Goal: Task Accomplishment & Management: Use online tool/utility

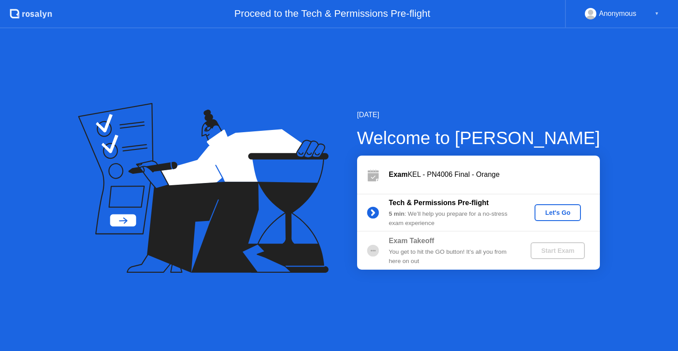
click at [565, 210] on div "Let's Go" at bounding box center [557, 212] width 39 height 7
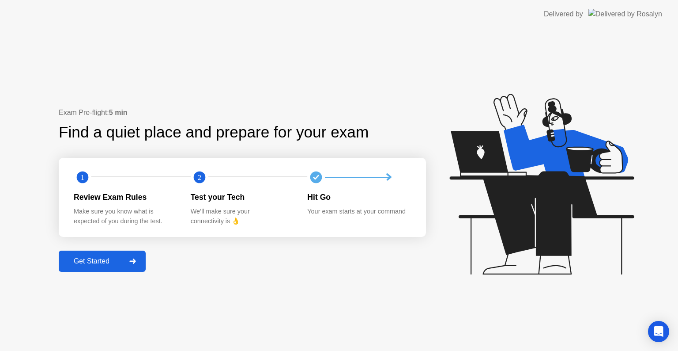
drag, startPoint x: 565, startPoint y: 210, endPoint x: 603, endPoint y: 281, distance: 81.0
click at [603, 281] on icon at bounding box center [540, 188] width 228 height 226
click at [75, 257] on div "Get Started" at bounding box center [91, 261] width 61 height 8
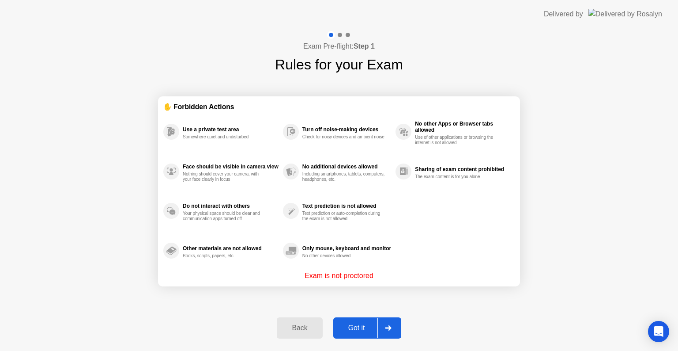
click at [354, 330] on div "Got it" at bounding box center [357, 328] width 42 height 8
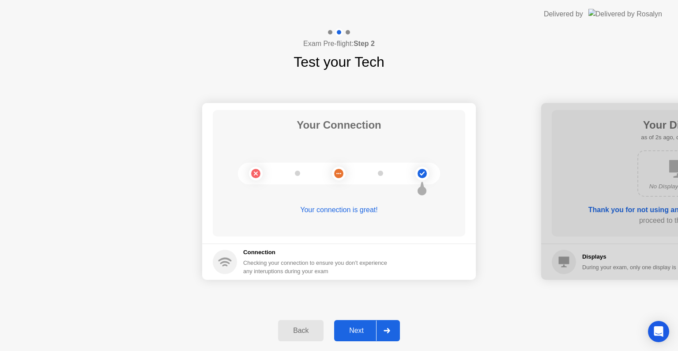
click at [354, 330] on div "Next" at bounding box center [356, 330] width 39 height 8
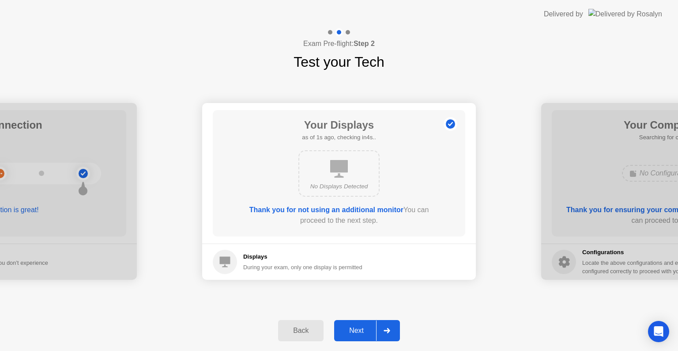
click at [354, 330] on div "Next" at bounding box center [356, 330] width 39 height 8
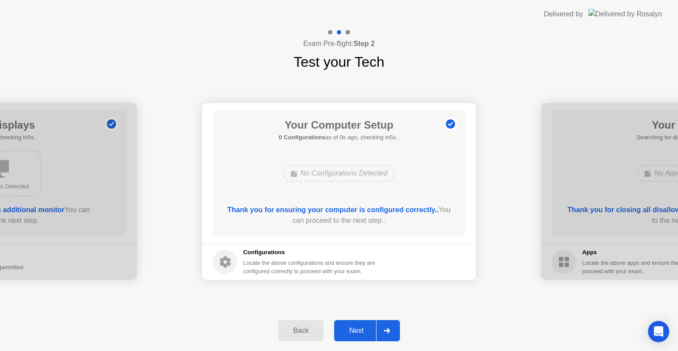
click at [354, 330] on div "Next" at bounding box center [356, 330] width 39 height 8
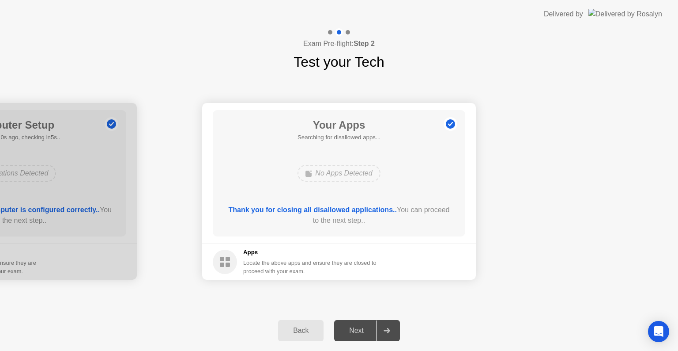
click at [354, 330] on div "Next" at bounding box center [356, 330] width 39 height 8
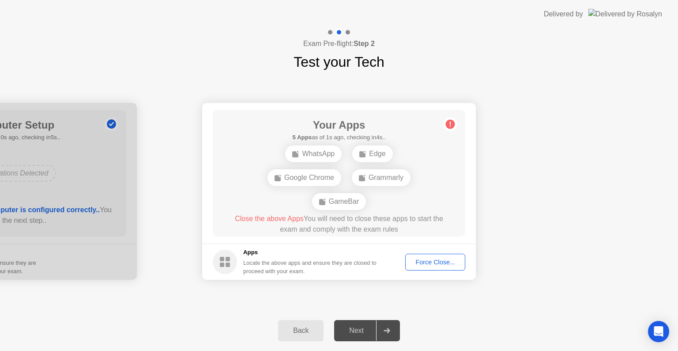
click at [418, 263] on div "Force Close..." at bounding box center [436, 261] width 54 height 7
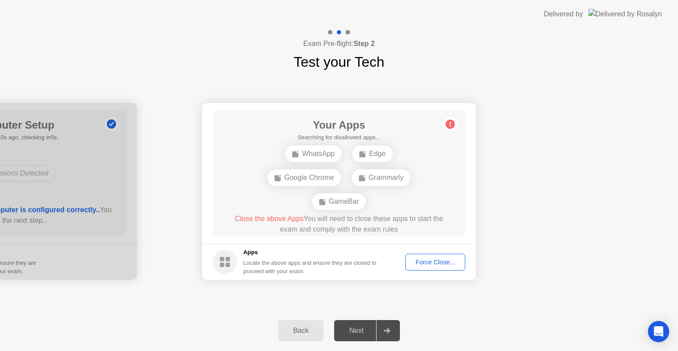
click at [435, 263] on div "Force Close..." at bounding box center [436, 261] width 54 height 7
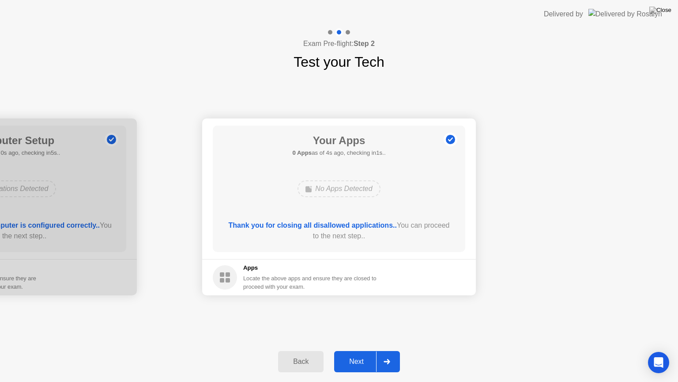
click at [356, 350] on div "Next" at bounding box center [356, 361] width 39 height 8
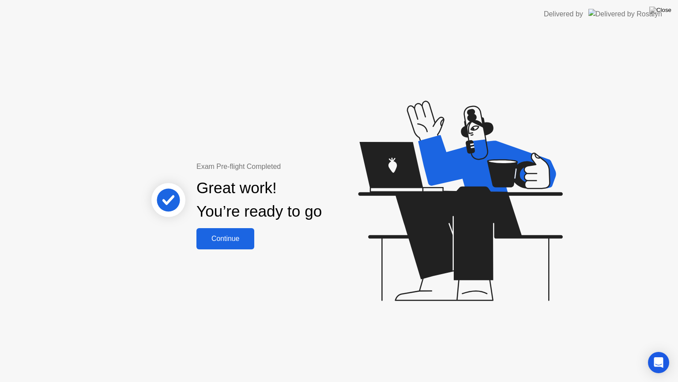
click at [236, 235] on div "Continue" at bounding box center [225, 239] width 53 height 8
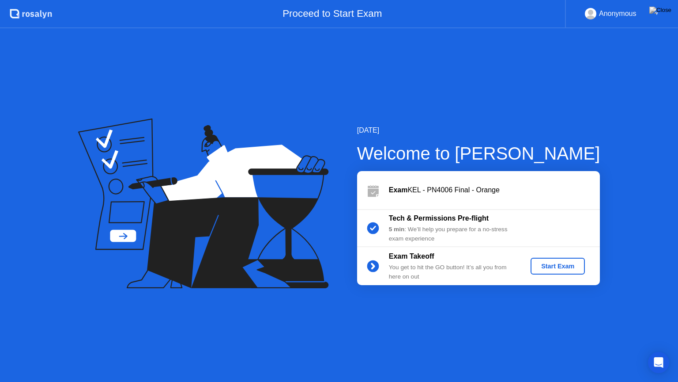
click at [548, 266] on div "Start Exam" at bounding box center [557, 265] width 47 height 7
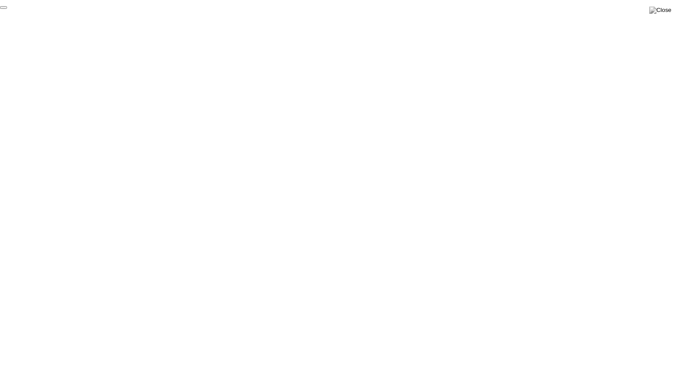
click div "End Proctoring Session"
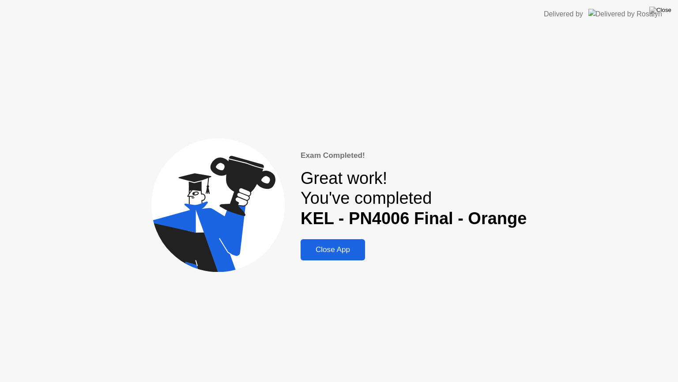
click at [325, 249] on div "Close App" at bounding box center [332, 249] width 59 height 9
